Goal: Task Accomplishment & Management: Complete application form

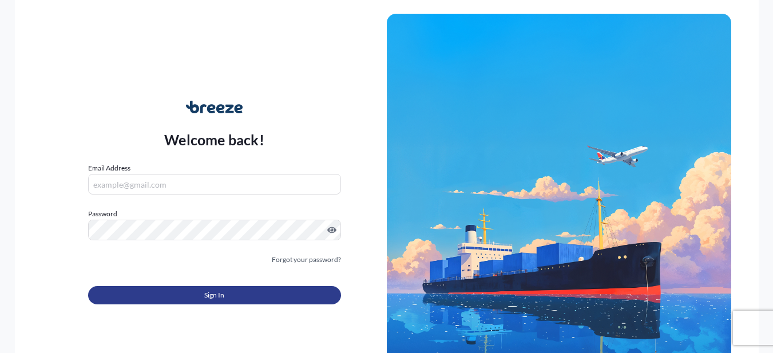
type input "[PERSON_NAME][EMAIL_ADDRESS][PERSON_NAME][DOMAIN_NAME]"
click at [244, 296] on button "Sign In" at bounding box center [214, 295] width 253 height 18
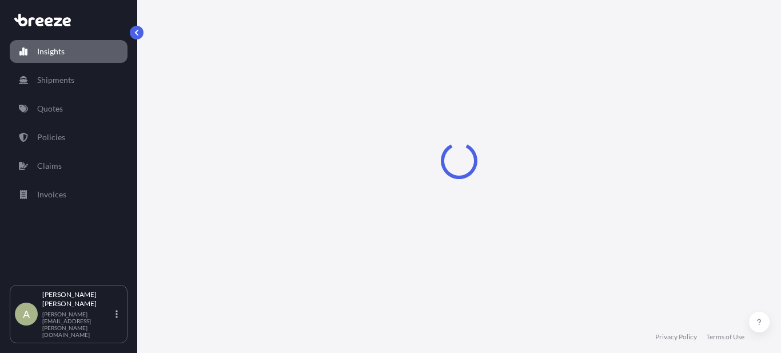
select select "2025"
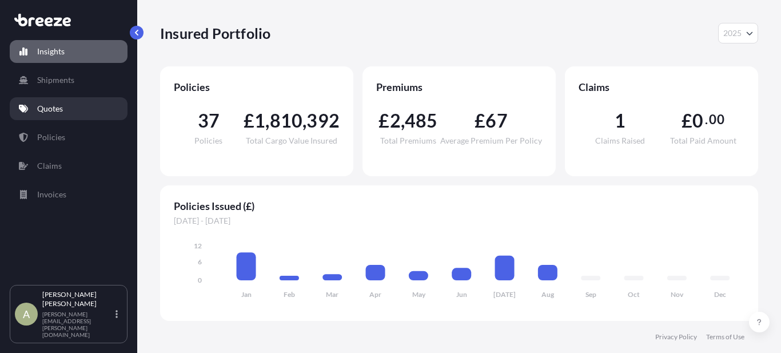
click at [77, 105] on link "Quotes" at bounding box center [69, 108] width 118 height 23
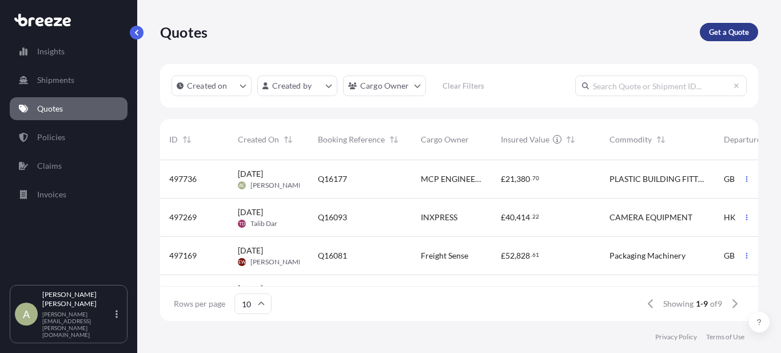
click at [716, 29] on p "Get a Quote" at bounding box center [729, 31] width 40 height 11
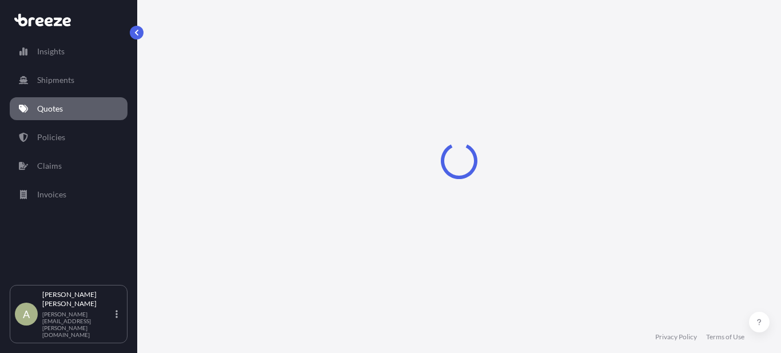
scroll to position [18, 0]
select select "Road"
select select "Sea"
select select "1"
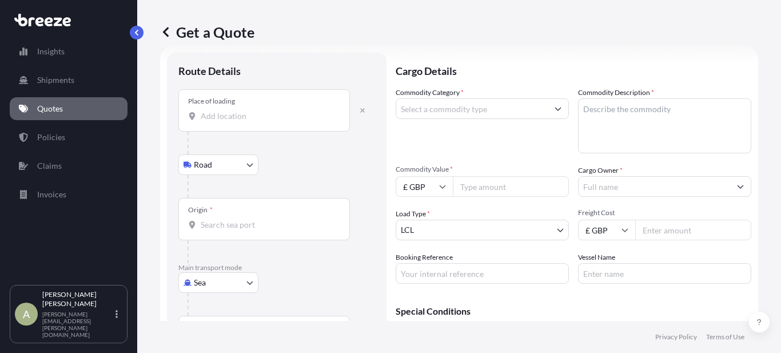
click at [215, 122] on div "Place of loading" at bounding box center [264, 110] width 172 height 42
click at [215, 122] on input "Place of loading" at bounding box center [268, 115] width 135 height 11
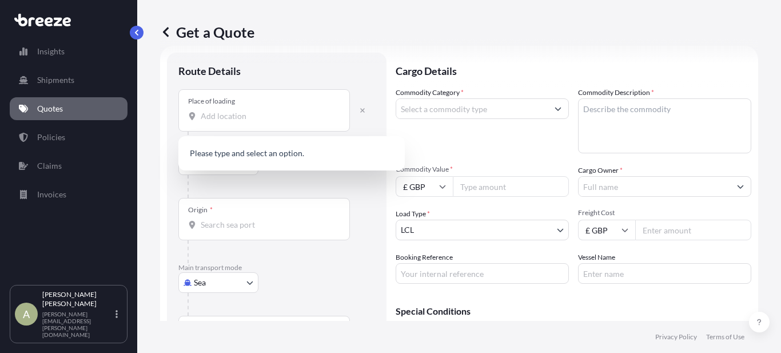
click at [281, 126] on div "Place of loading" at bounding box center [264, 110] width 172 height 42
click at [281, 122] on input "Place of loading" at bounding box center [268, 115] width 135 height 11
click at [283, 123] on div "Place of loading" at bounding box center [264, 110] width 172 height 42
click at [283, 122] on input "Place of loading" at bounding box center [268, 115] width 135 height 11
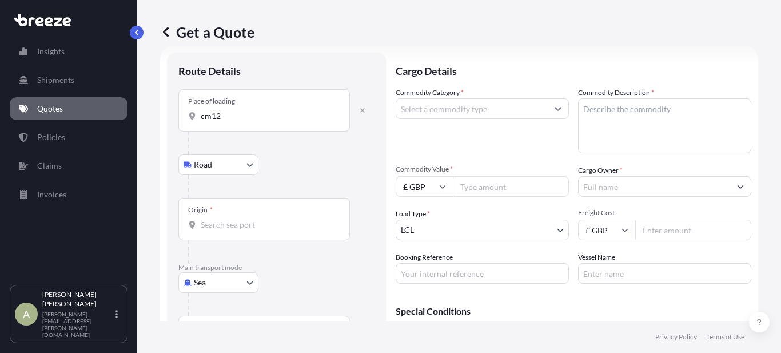
click at [241, 120] on input "cm12" at bounding box center [268, 115] width 135 height 11
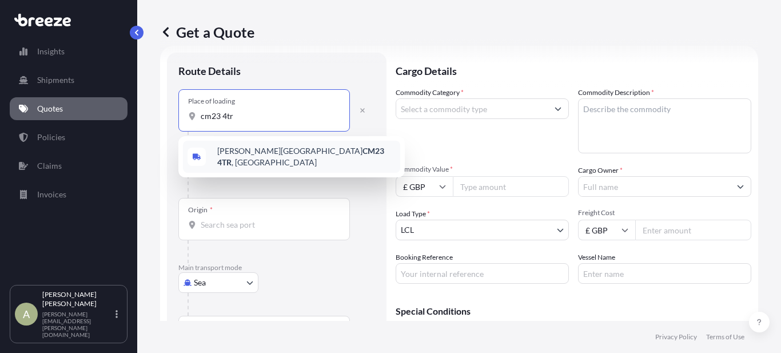
click at [243, 157] on span "[PERSON_NAME] Stortford CM23 4TR , [GEOGRAPHIC_DATA]" at bounding box center [306, 156] width 178 height 23
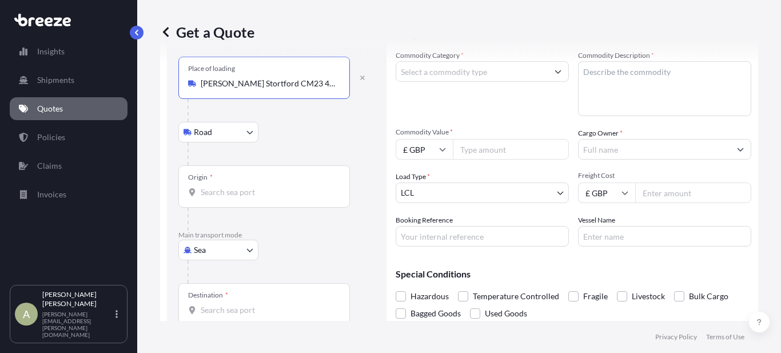
scroll to position [120, 0]
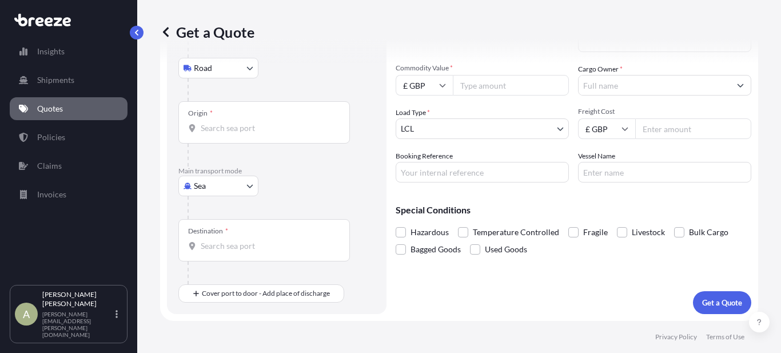
type input "[PERSON_NAME] Stortford CM23 4TR, [GEOGRAPHIC_DATA]"
click at [217, 181] on body "4 options available. 0 options available. 5 options available. 1 option availab…" at bounding box center [390, 176] width 781 height 353
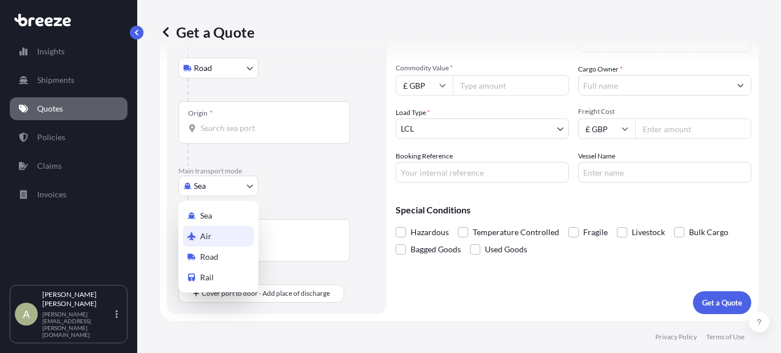
click at [211, 235] on div "Air" at bounding box center [218, 236] width 71 height 21
select select "Air"
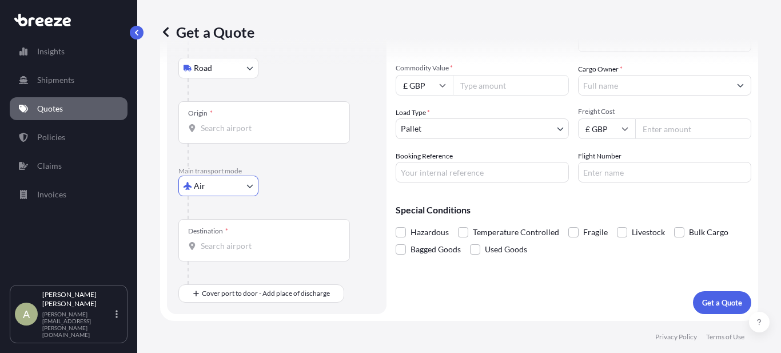
click at [240, 127] on input "Origin *" at bounding box center [268, 127] width 135 height 11
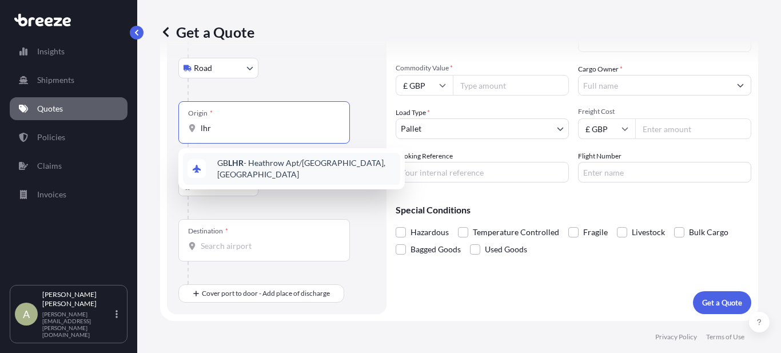
click at [276, 172] on span "GB LHR - Heathrow Apt/[GEOGRAPHIC_DATA], [GEOGRAPHIC_DATA]" at bounding box center [306, 168] width 178 height 23
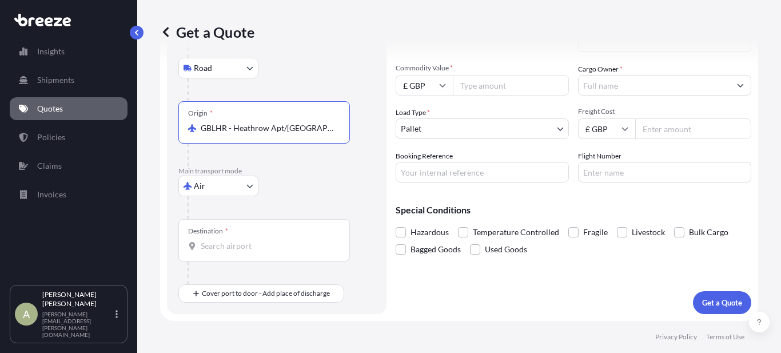
type input "GBLHR - Heathrow Apt/[GEOGRAPHIC_DATA], [GEOGRAPHIC_DATA]"
click at [241, 244] on input "Destination *" at bounding box center [268, 245] width 135 height 11
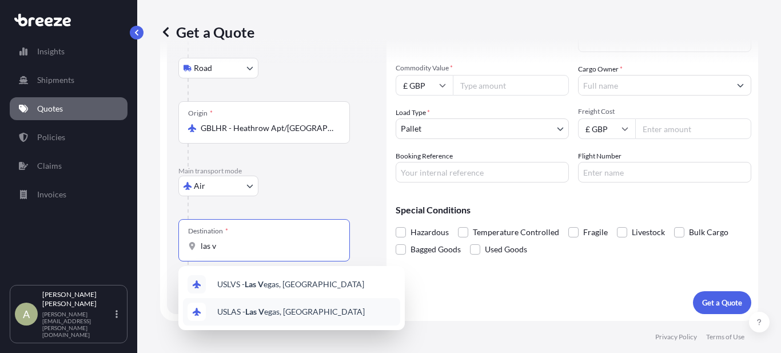
click at [289, 315] on span "USLAS - Las V egas, [GEOGRAPHIC_DATA]" at bounding box center [291, 311] width 148 height 11
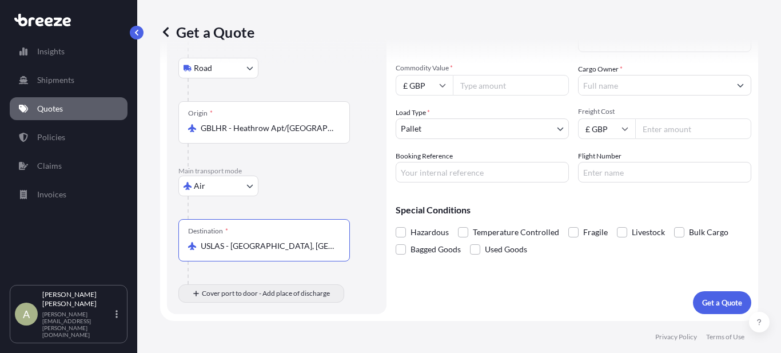
type input "USLAS - [GEOGRAPHIC_DATA], [GEOGRAPHIC_DATA]"
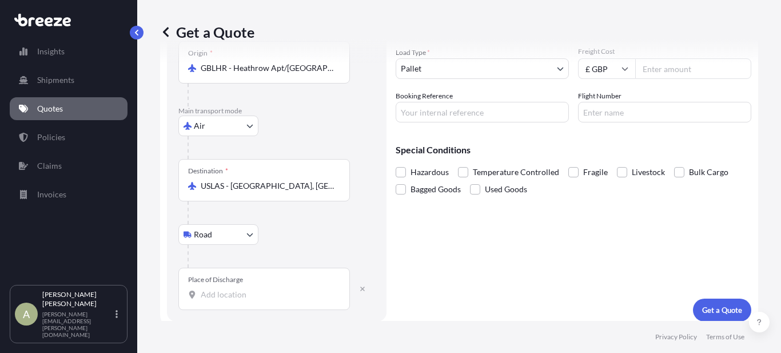
scroll to position [187, 0]
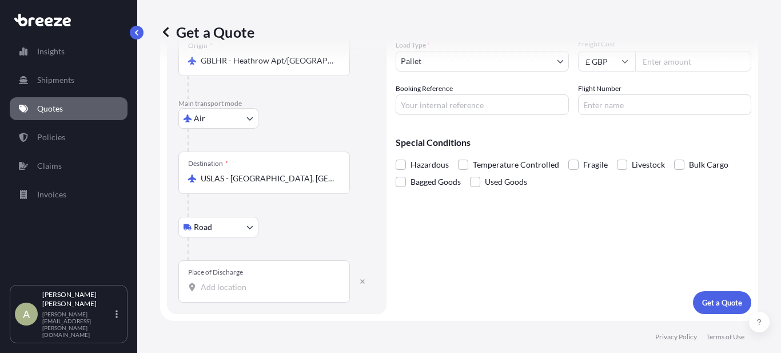
click at [214, 286] on input "Place of Discharge" at bounding box center [268, 286] width 135 height 11
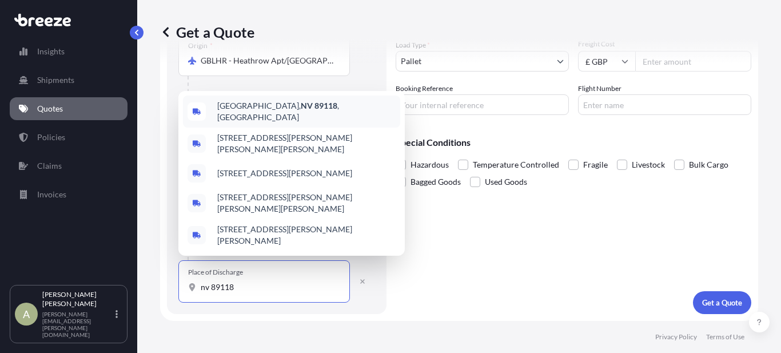
click at [292, 101] on span "[GEOGRAPHIC_DATA] , [GEOGRAPHIC_DATA]" at bounding box center [306, 111] width 178 height 23
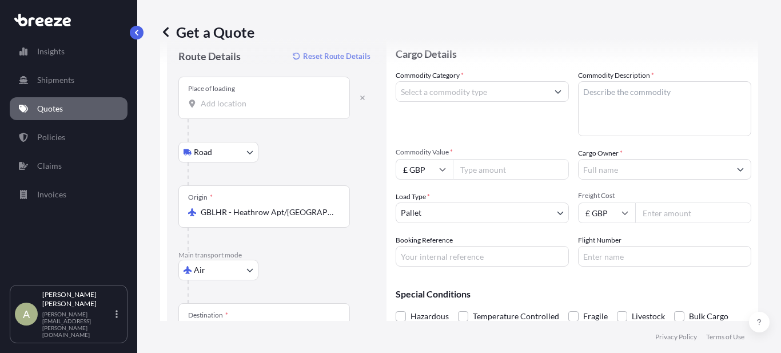
scroll to position [15, 0]
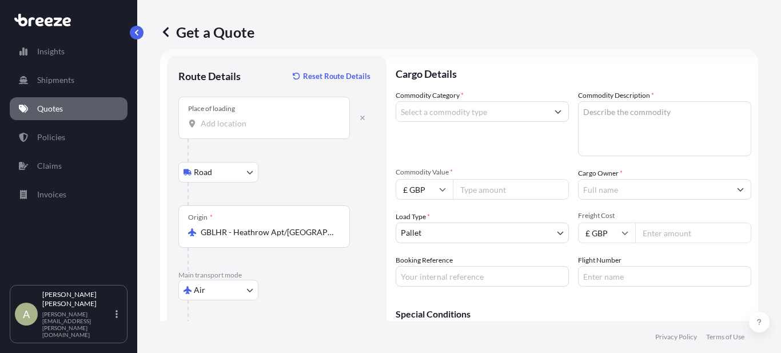
type input "[GEOGRAPHIC_DATA], [GEOGRAPHIC_DATA]"
click at [459, 111] on input "Commodity Category *" at bounding box center [472, 111] width 152 height 21
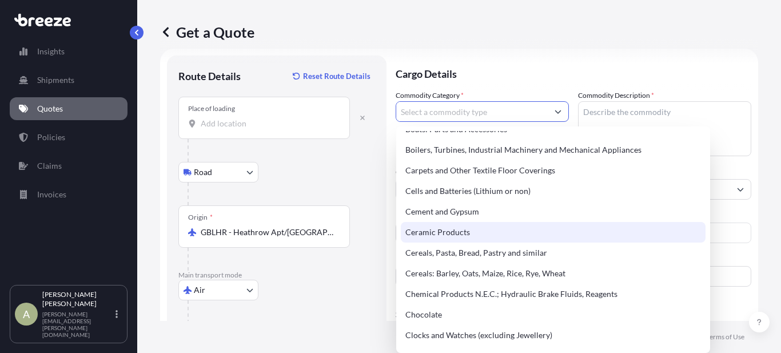
scroll to position [172, 0]
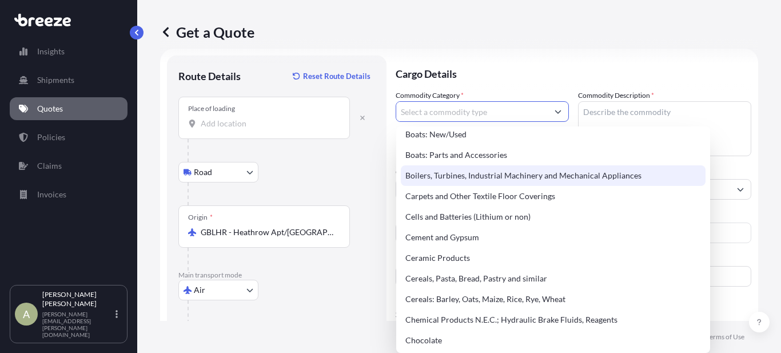
click at [490, 181] on div "Boilers, Turbines, Industrial Machinery and Mechanical Appliances" at bounding box center [553, 175] width 305 height 21
type input "Boilers, Turbines, Industrial Machinery and Mechanical Appliances"
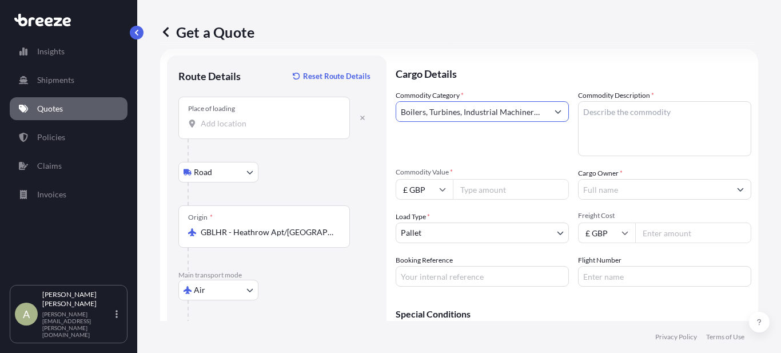
click at [615, 124] on textarea "Commodity Description *" at bounding box center [664, 128] width 173 height 55
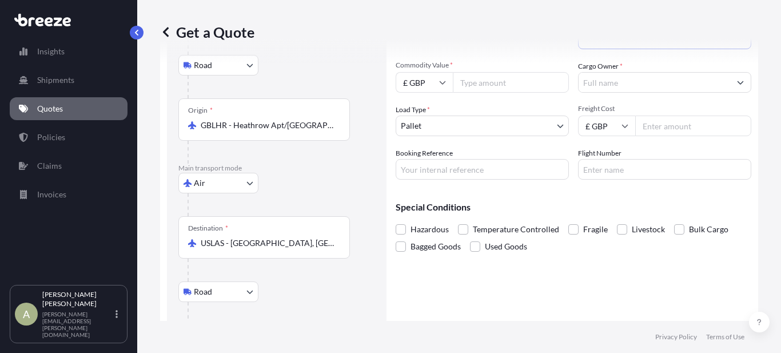
scroll to position [0, 0]
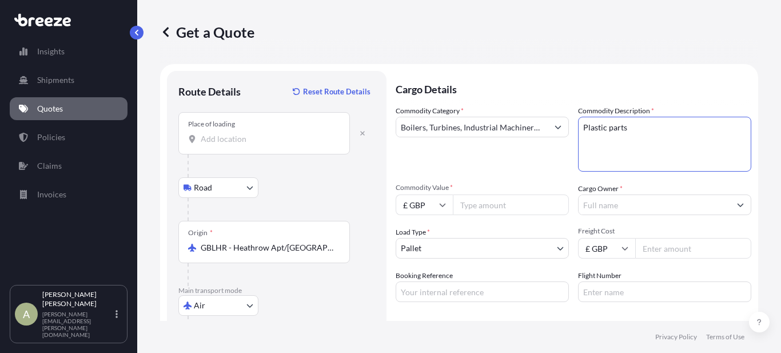
type textarea "Plastic parts"
click at [598, 201] on input "Cargo Owner *" at bounding box center [655, 204] width 152 height 21
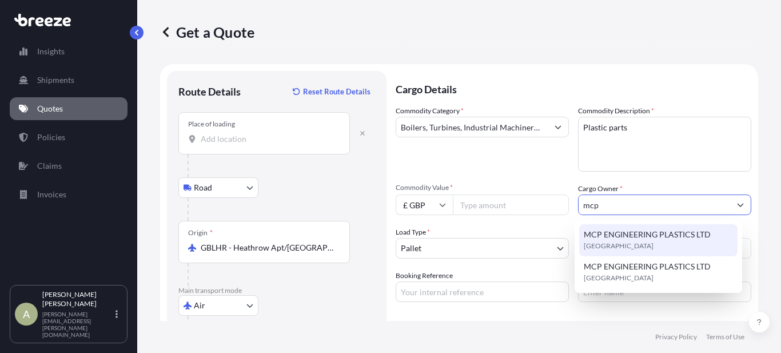
click at [625, 241] on span "[GEOGRAPHIC_DATA]" at bounding box center [619, 245] width 70 height 11
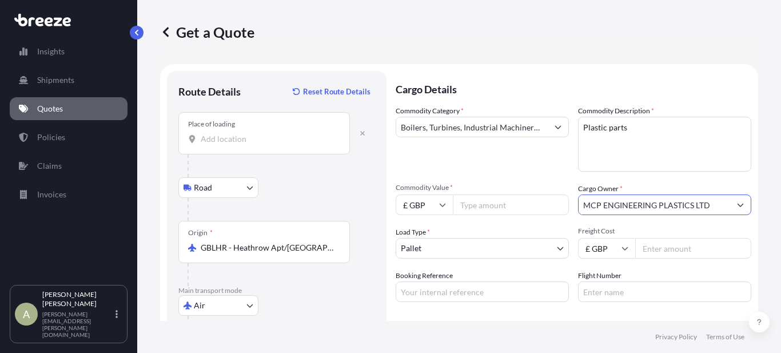
type input "MCP ENGINEERING PLASTICS LTD"
click at [490, 202] on input "Commodity Value *" at bounding box center [511, 204] width 116 height 21
type input "7000.00"
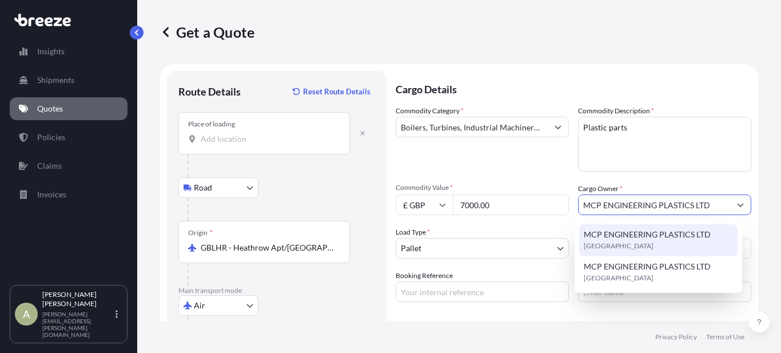
click at [682, 233] on span "MCP ENGINEERING PLASTICS LTD" at bounding box center [647, 234] width 127 height 11
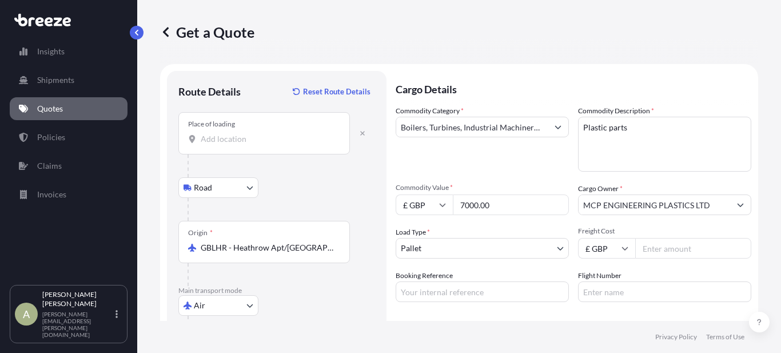
click at [676, 255] on input "Freight Cost" at bounding box center [693, 248] width 116 height 21
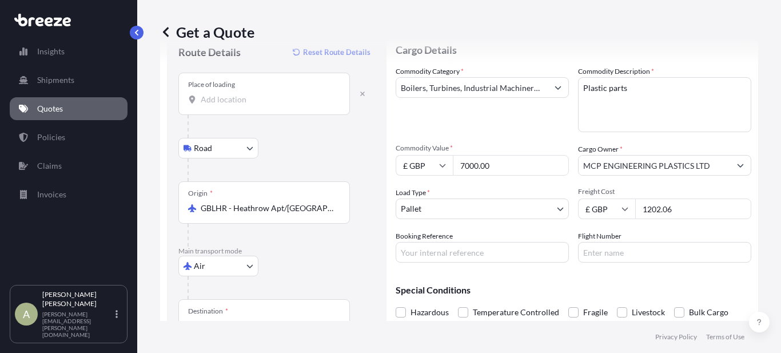
scroll to position [57, 0]
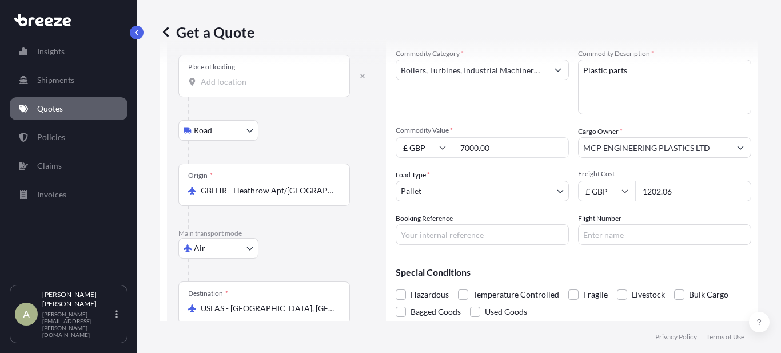
type input "1202.06"
click at [441, 241] on input "Booking Reference" at bounding box center [482, 234] width 173 height 21
type input "Q16270"
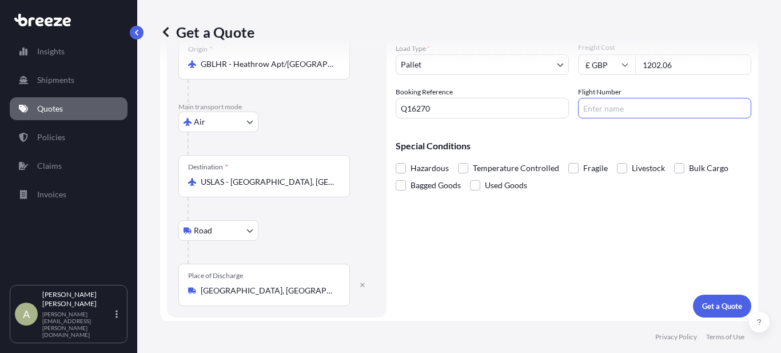
scroll to position [187, 0]
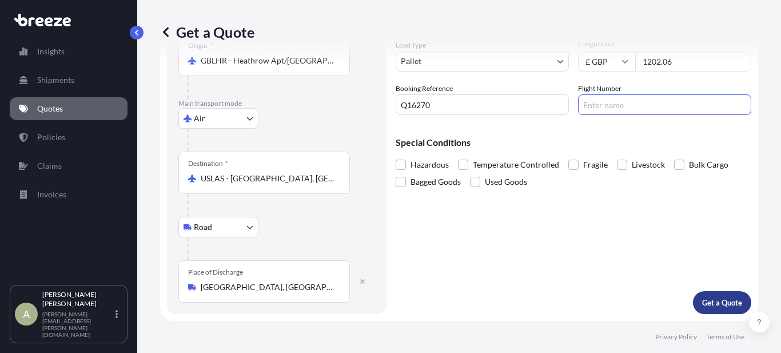
click at [705, 309] on button "Get a Quote" at bounding box center [722, 302] width 58 height 23
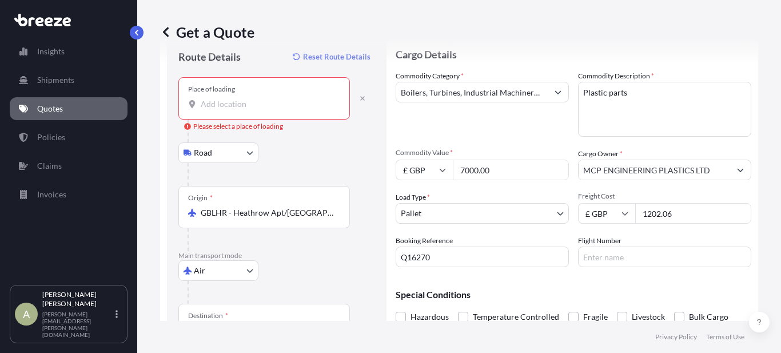
scroll to position [15, 0]
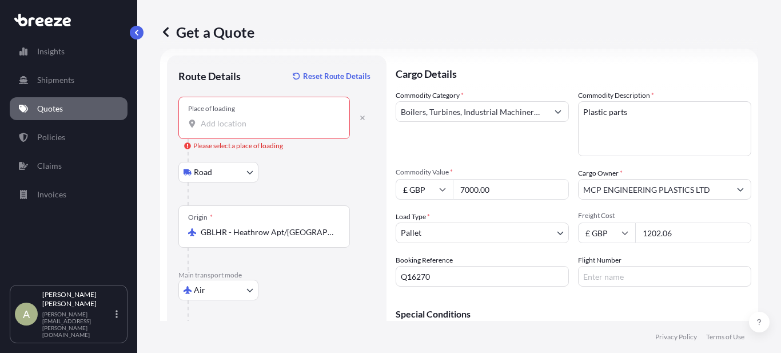
click at [233, 123] on input "Place of loading Please select a place of loading" at bounding box center [268, 123] width 135 height 11
click at [291, 124] on input "cm213" at bounding box center [268, 123] width 135 height 11
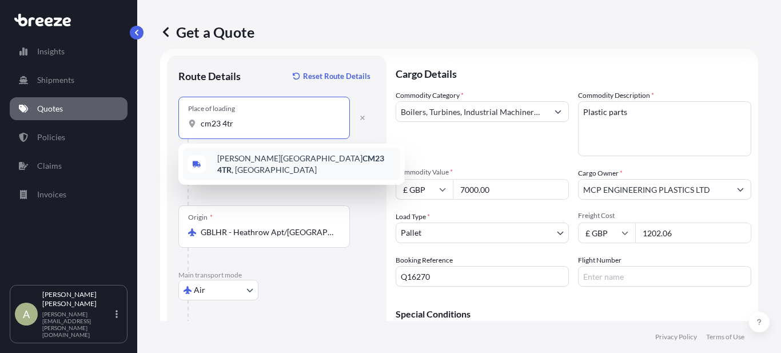
click at [269, 166] on span "[PERSON_NAME] Stortford CM23 4TR , [GEOGRAPHIC_DATA]" at bounding box center [306, 164] width 178 height 23
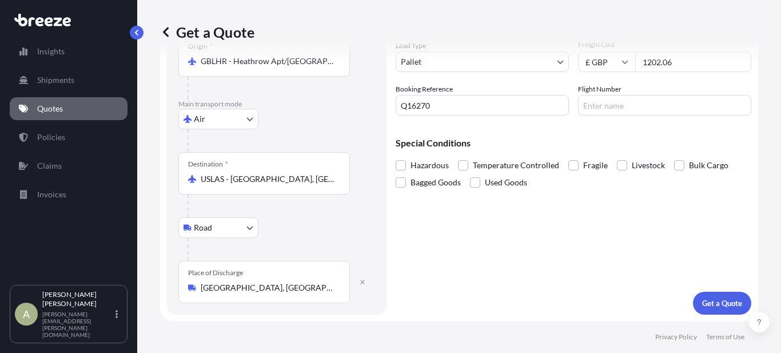
scroll to position [187, 0]
type input "[PERSON_NAME] Stortford CM23 4TR, [GEOGRAPHIC_DATA]"
click at [704, 303] on p "Get a Quote" at bounding box center [722, 302] width 40 height 11
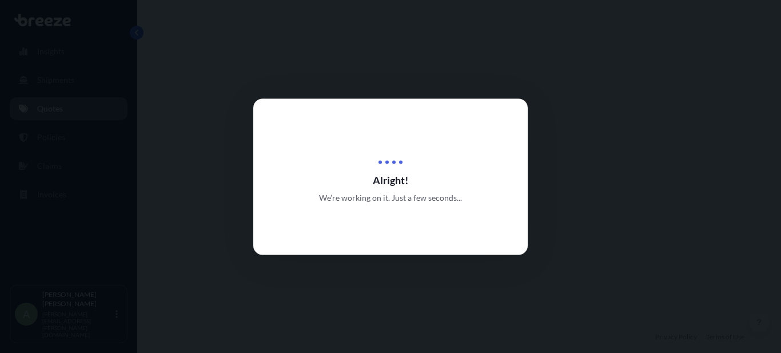
select select "Road"
select select "Air"
select select "Road"
select select "1"
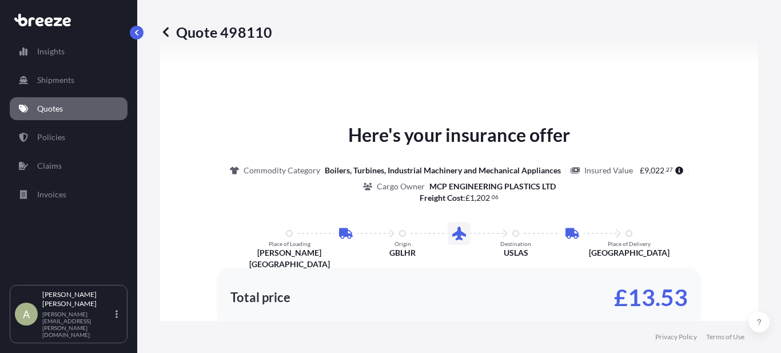
scroll to position [686, 0]
